Goal: Task Accomplishment & Management: Manage account settings

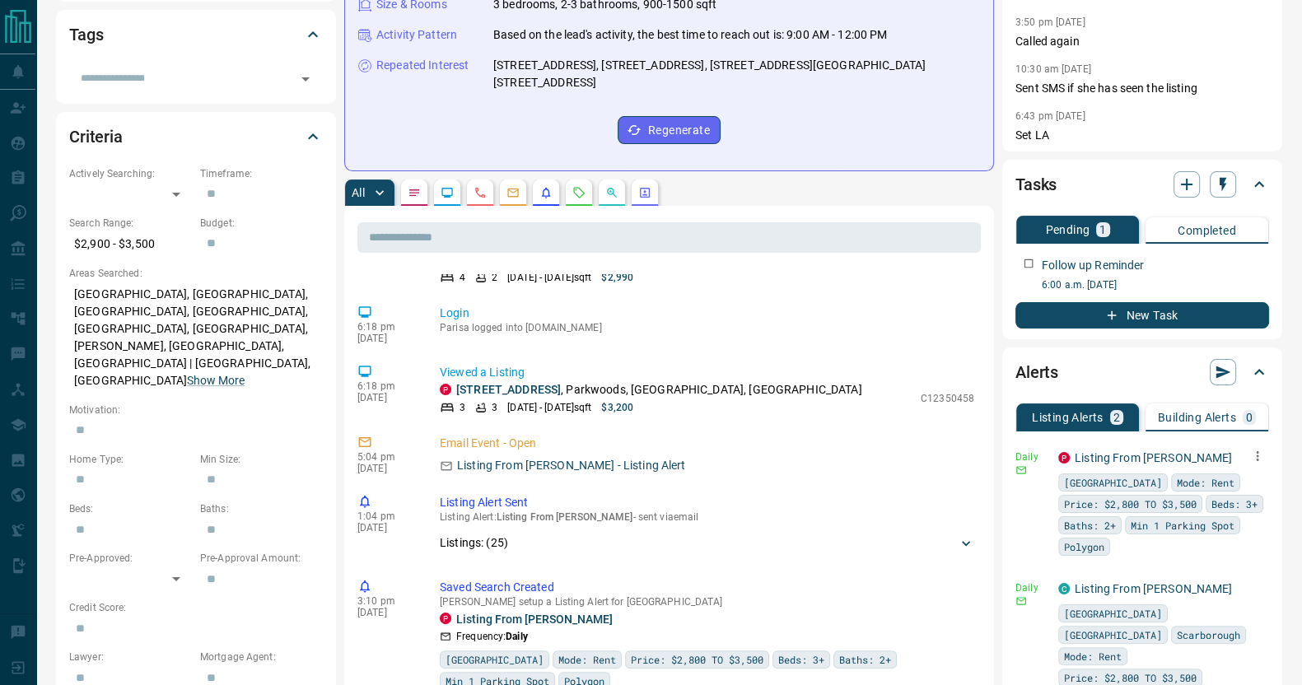
scroll to position [411, 0]
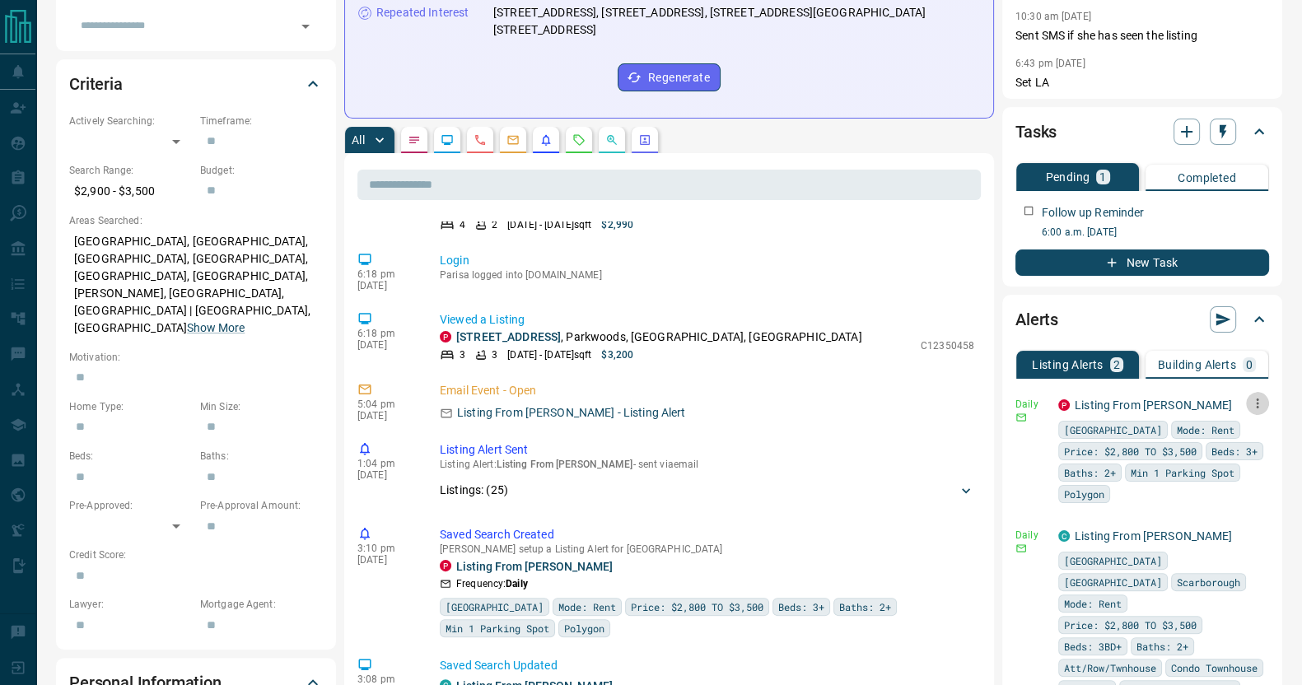
click at [1260, 401] on icon "button" at bounding box center [1257, 403] width 15 height 15
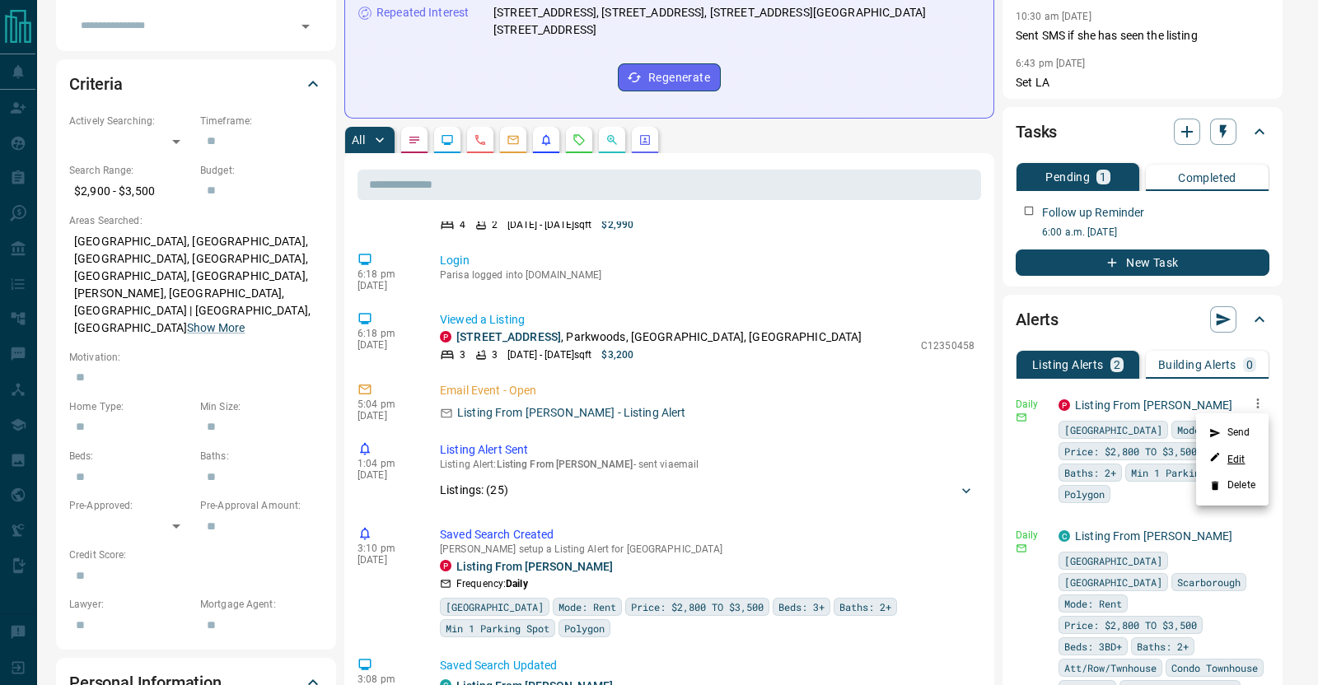
click at [1230, 455] on link "Edit" at bounding box center [1227, 459] width 36 height 16
click at [1209, 533] on div at bounding box center [659, 342] width 1318 height 685
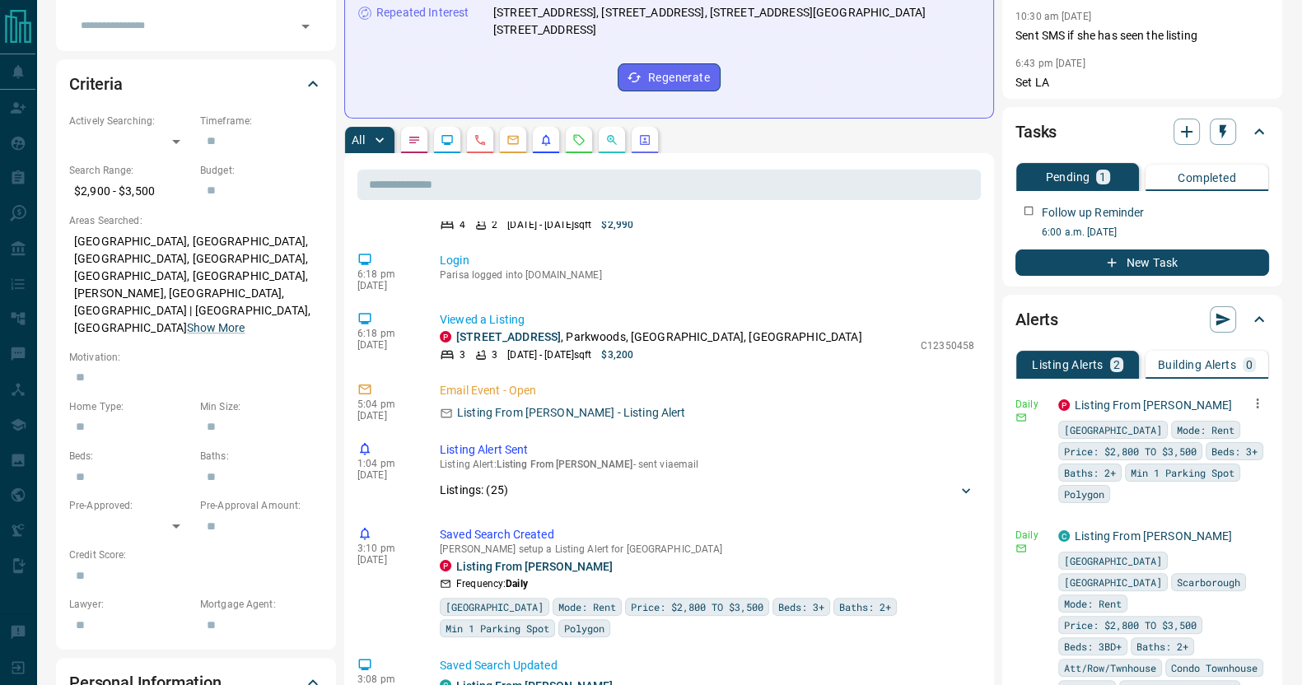
click at [1260, 402] on icon "button" at bounding box center [1257, 403] width 15 height 15
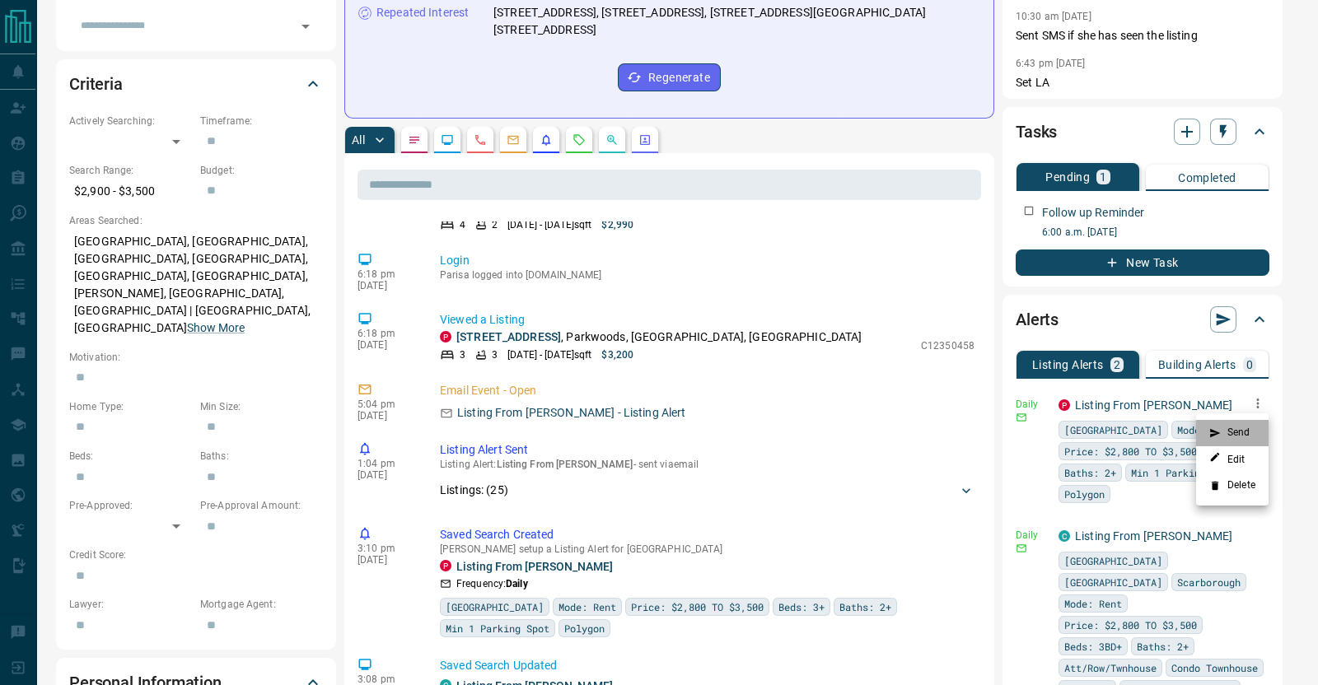
click at [1232, 432] on li "Send" at bounding box center [1232, 433] width 72 height 26
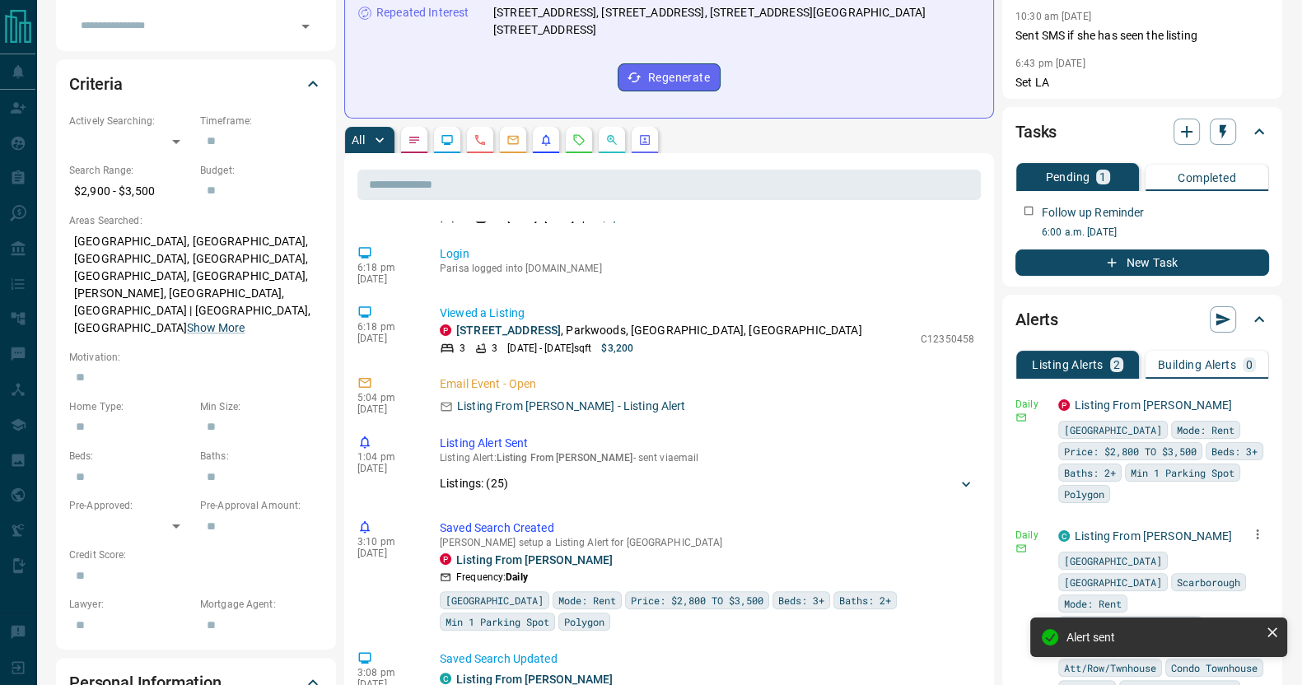
click at [1258, 530] on icon "button" at bounding box center [1257, 534] width 15 height 15
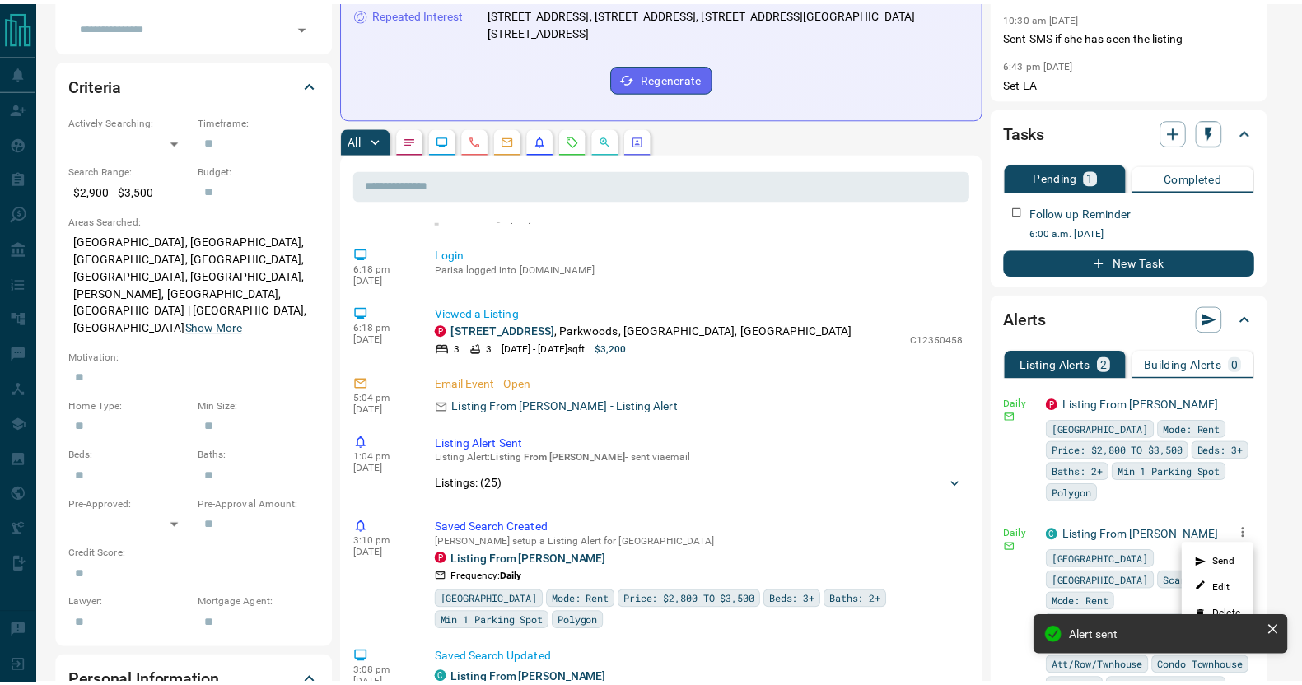
scroll to position [1527, 0]
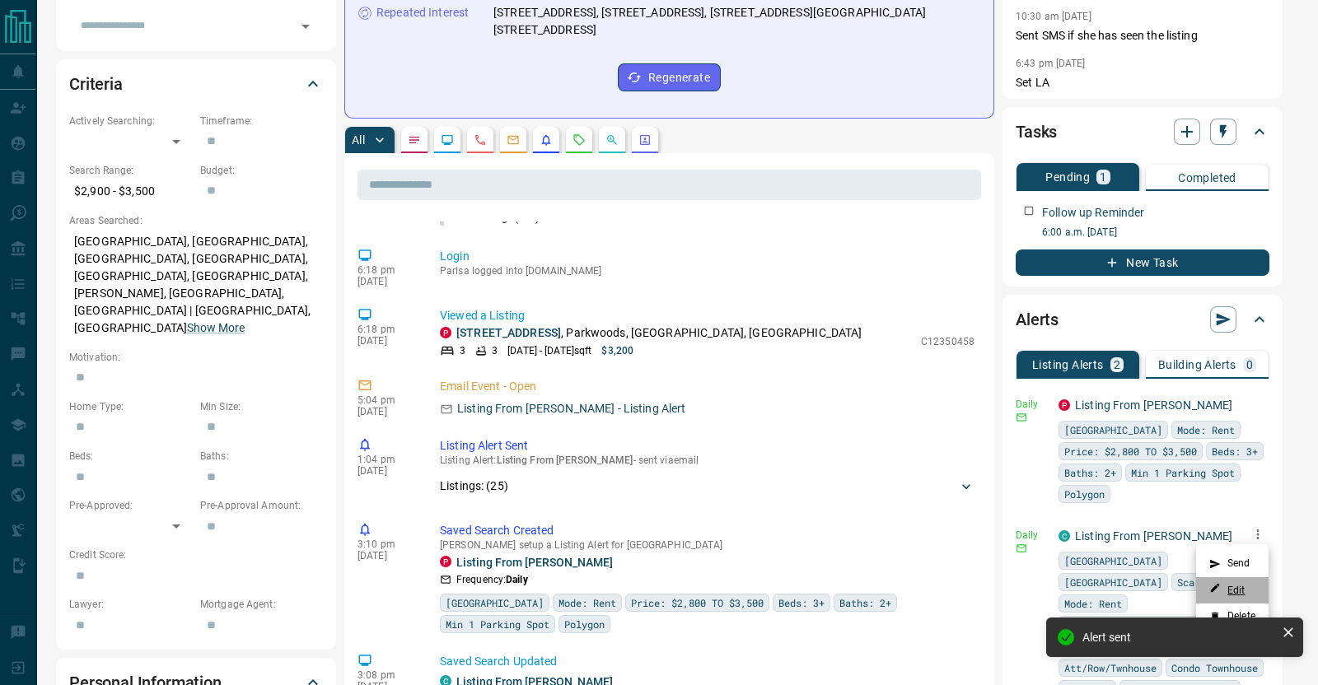
click at [1234, 588] on link "Edit" at bounding box center [1227, 590] width 36 height 16
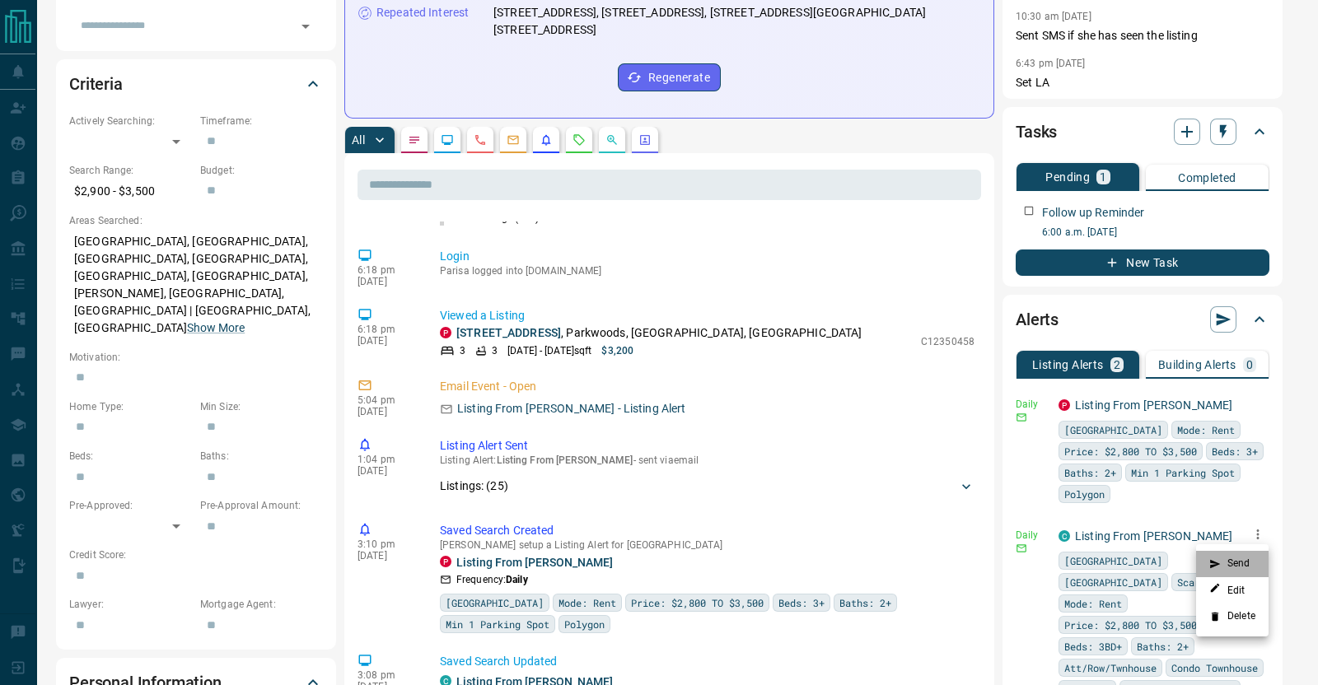
click at [1235, 564] on li "Send" at bounding box center [1232, 564] width 72 height 26
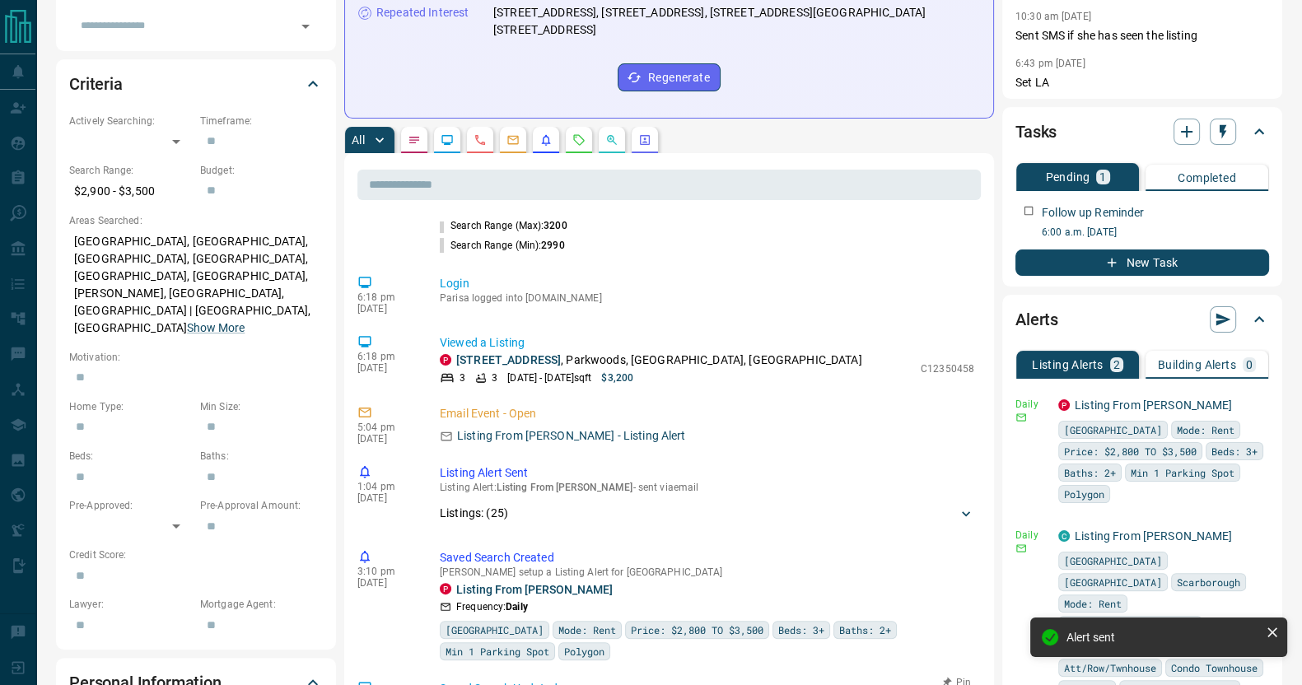
scroll to position [1799, 0]
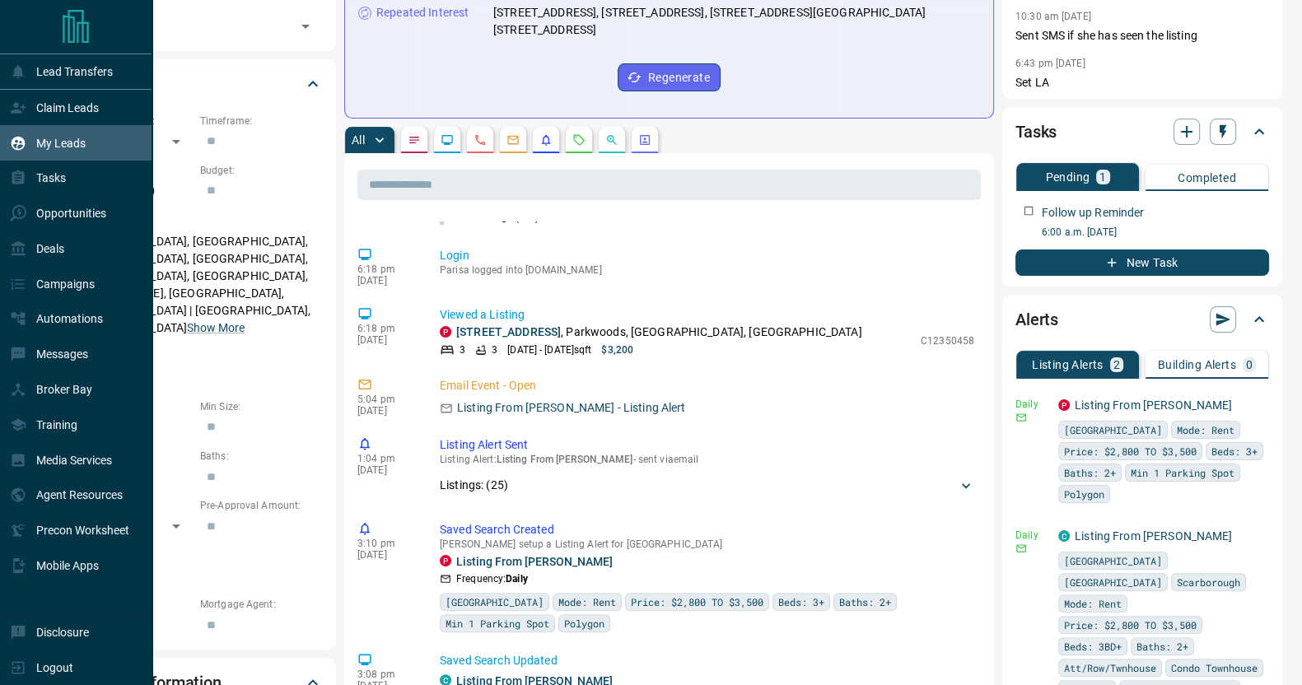
click at [47, 146] on p "My Leads" at bounding box center [60, 143] width 49 height 13
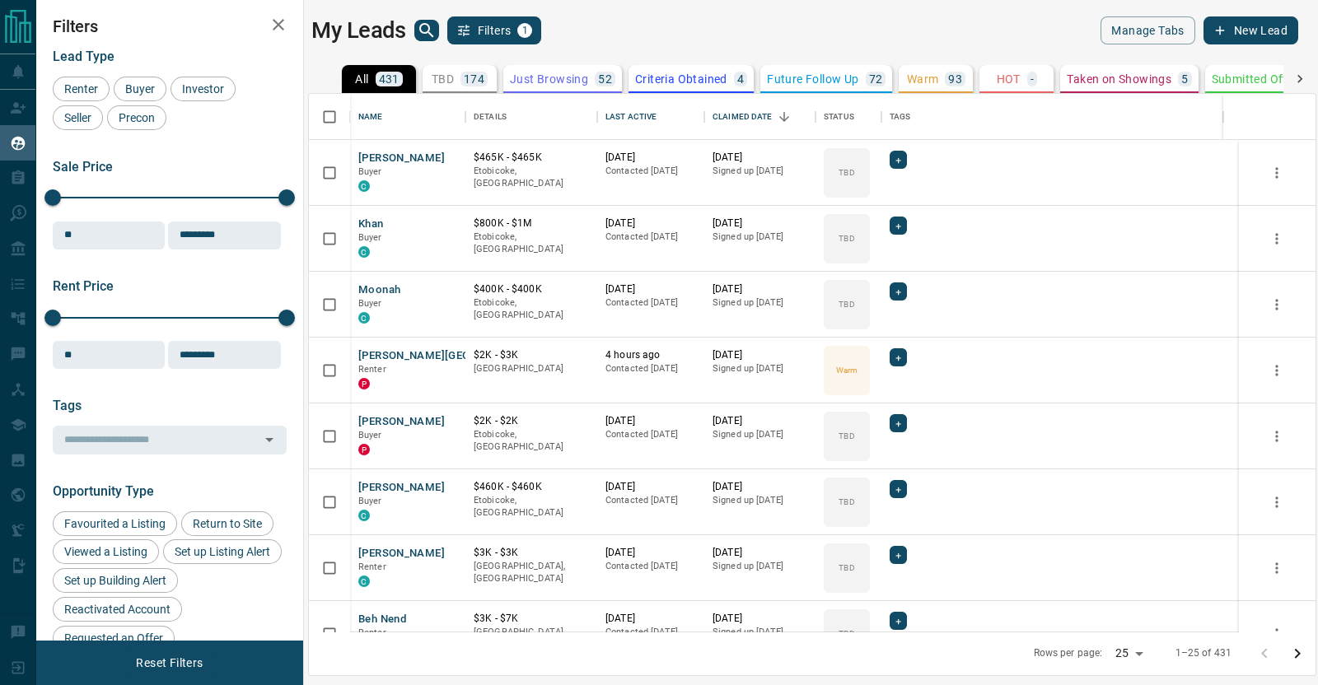
scroll to position [522, 991]
click at [424, 26] on icon "search button" at bounding box center [427, 31] width 20 height 20
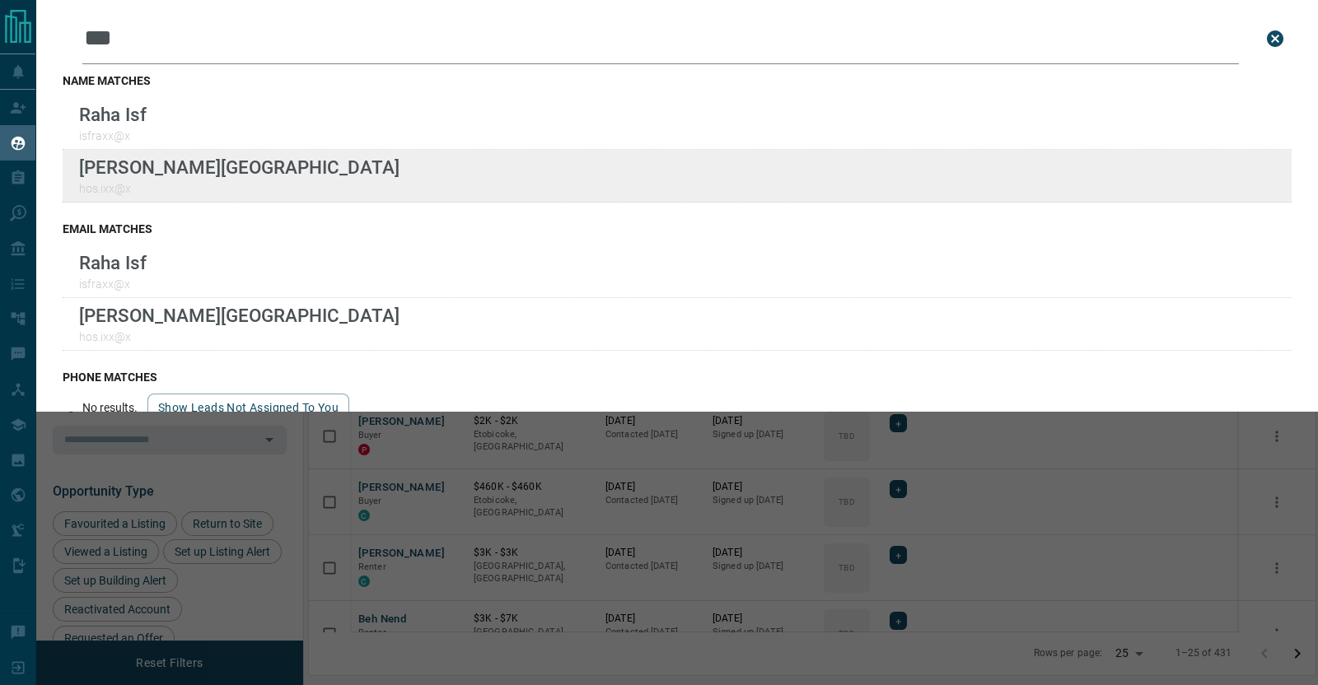
type input "***"
